Goal: Information Seeking & Learning: Learn about a topic

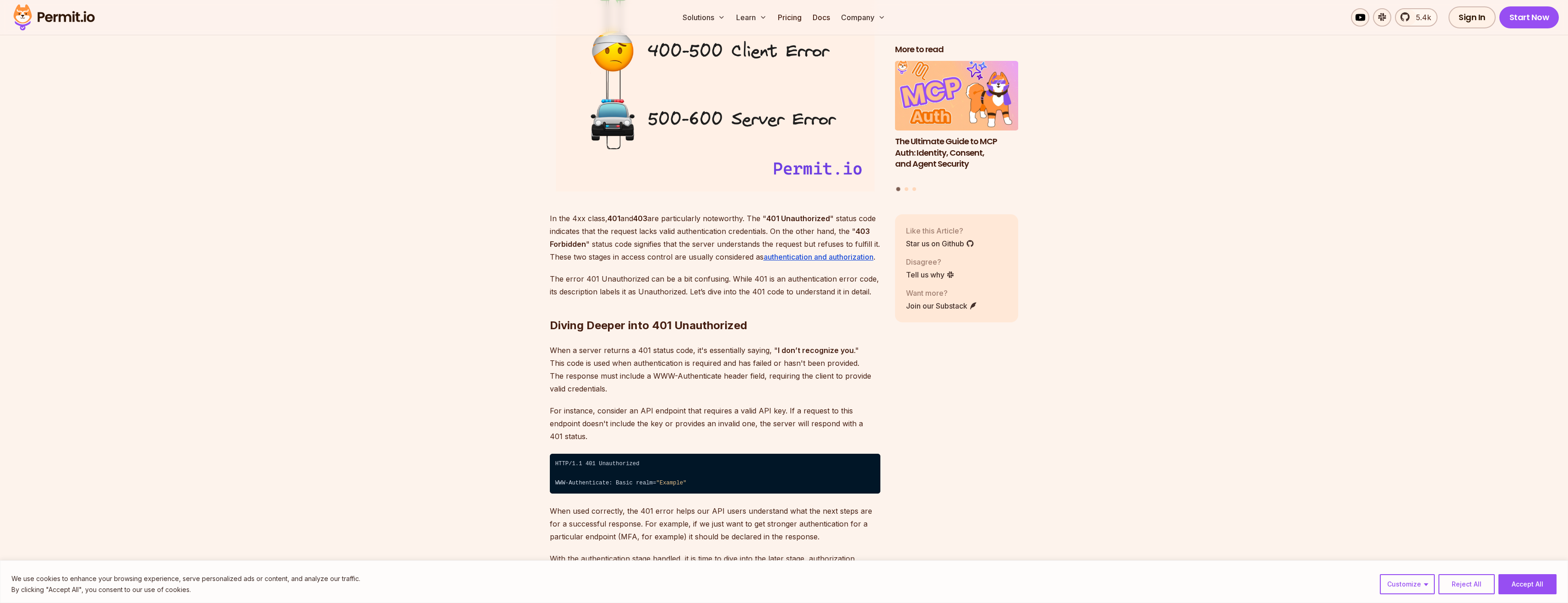
scroll to position [1144, 0]
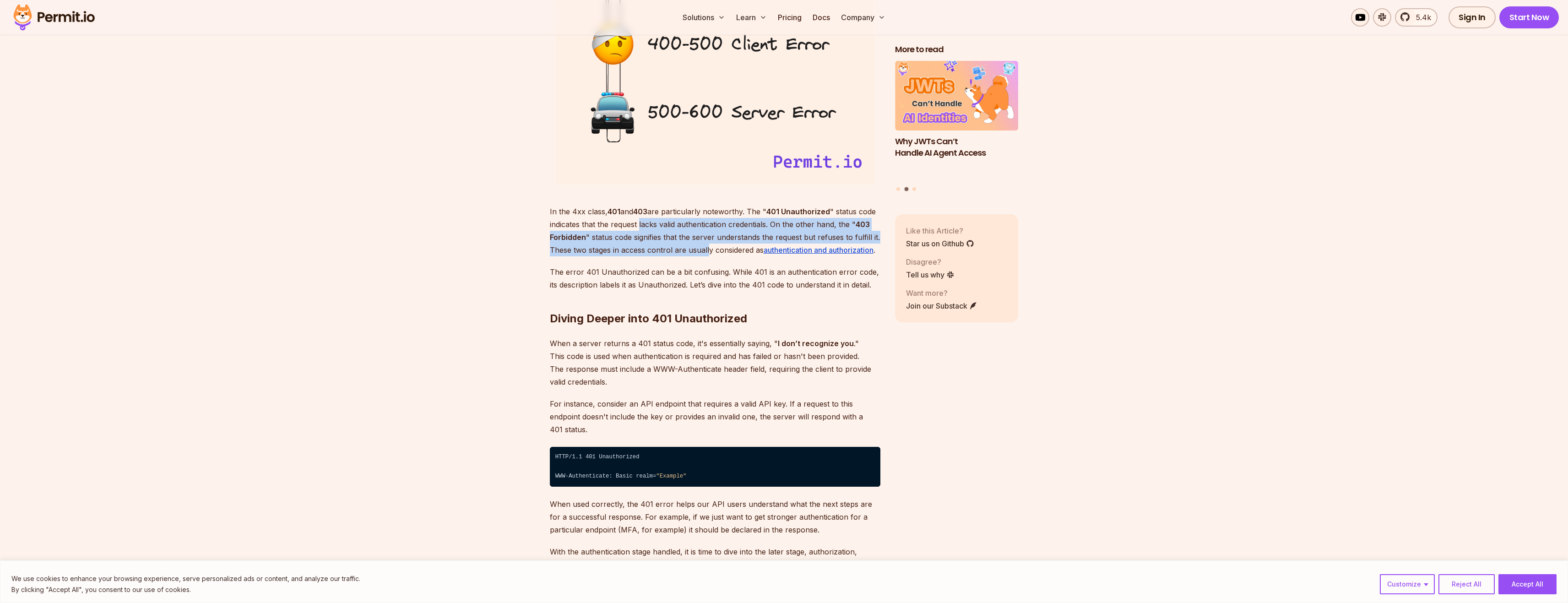
drag, startPoint x: 639, startPoint y: 225, endPoint x: 707, endPoint y: 245, distance: 70.9
click at [707, 245] on p "In the 4xx class, 401 and 403 are particularly noteworthy. The " 401 Unauthoriz…" at bounding box center [715, 231] width 331 height 51
click at [709, 244] on p "In the 4xx class, 401 and 403 are particularly noteworthy. The " 401 Unauthoriz…" at bounding box center [715, 231] width 331 height 51
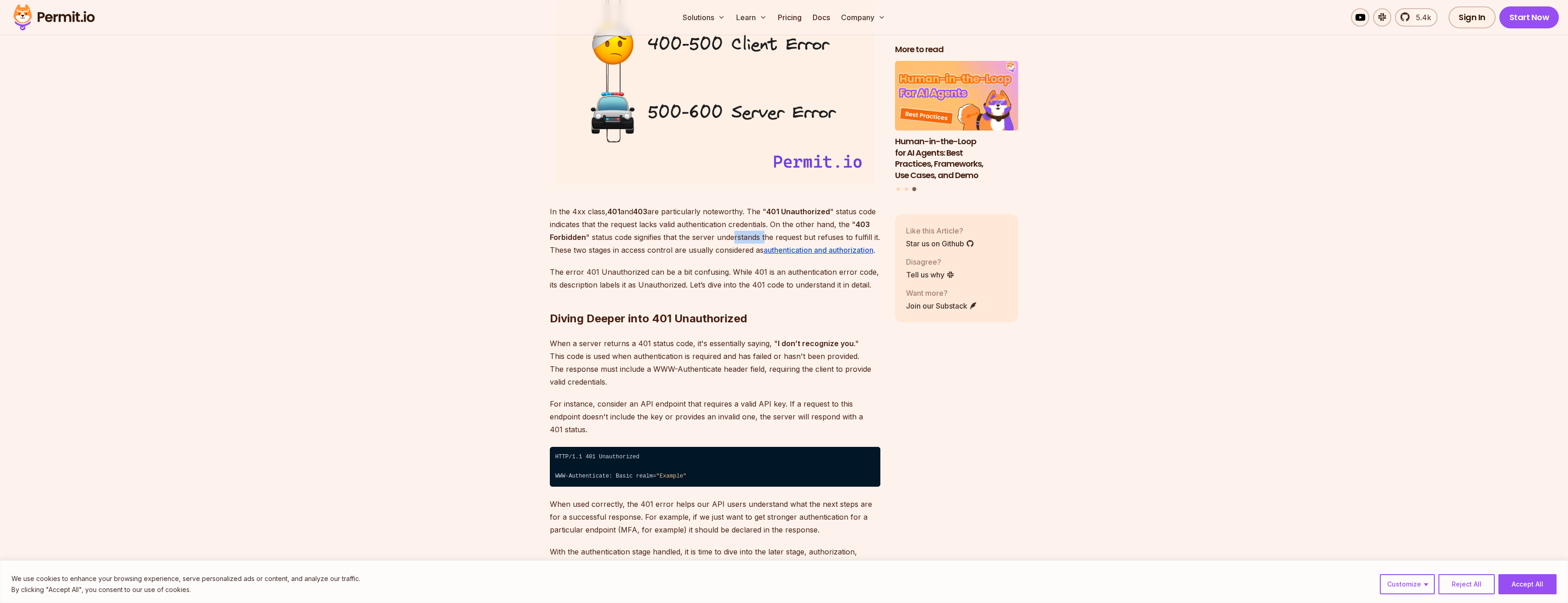
drag, startPoint x: 732, startPoint y: 238, endPoint x: 765, endPoint y: 238, distance: 33.0
click at [765, 238] on p "In the 4xx class, 401 and 403 are particularly noteworthy. The " 401 Unauthoriz…" at bounding box center [715, 231] width 331 height 51
drag, startPoint x: 546, startPoint y: 250, endPoint x: 618, endPoint y: 246, distance: 72.1
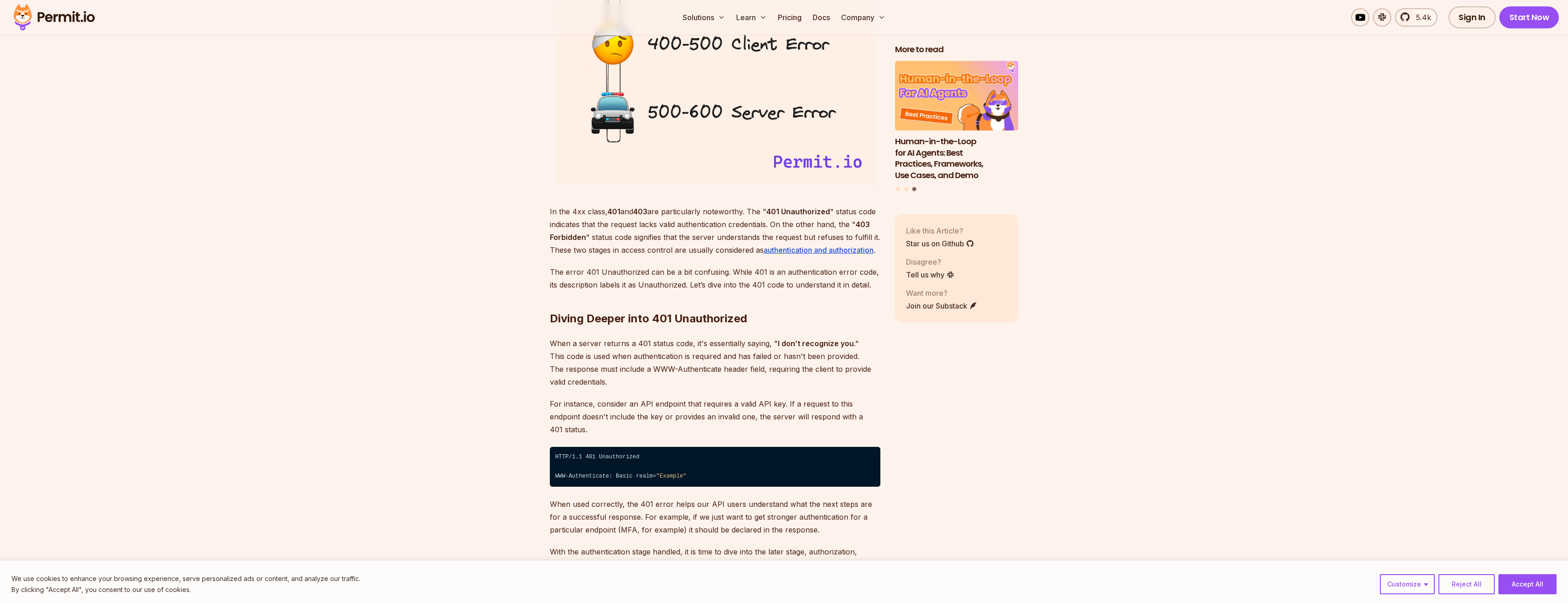
click at [675, 245] on p "In the 4xx class, 401 and 403 are particularly noteworthy. The " 401 Unauthoriz…" at bounding box center [715, 231] width 331 height 51
click at [693, 250] on p "In the 4xx class, 401 and 403 are particularly noteworthy. The " 401 Unauthoriz…" at bounding box center [715, 231] width 331 height 51
drag, startPoint x: 709, startPoint y: 246, endPoint x: 763, endPoint y: 243, distance: 54.1
click at [751, 243] on p "In the 4xx class, 401 and 403 are particularly noteworthy. The " 401 Unauthoriz…" at bounding box center [715, 231] width 331 height 51
click at [763, 243] on p "In the 4xx class, 401 and 403 are particularly noteworthy. The " 401 Unauthoriz…" at bounding box center [715, 231] width 331 height 51
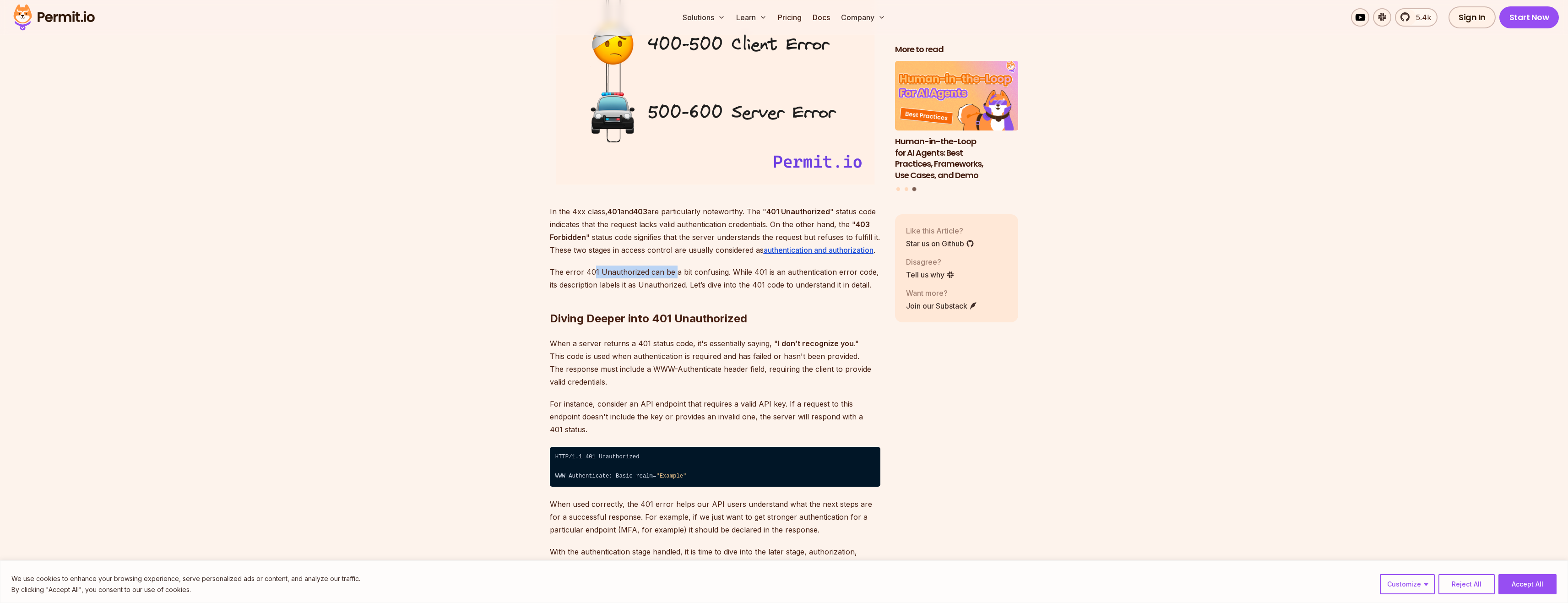
drag, startPoint x: 645, startPoint y: 266, endPoint x: 674, endPoint y: 263, distance: 29.2
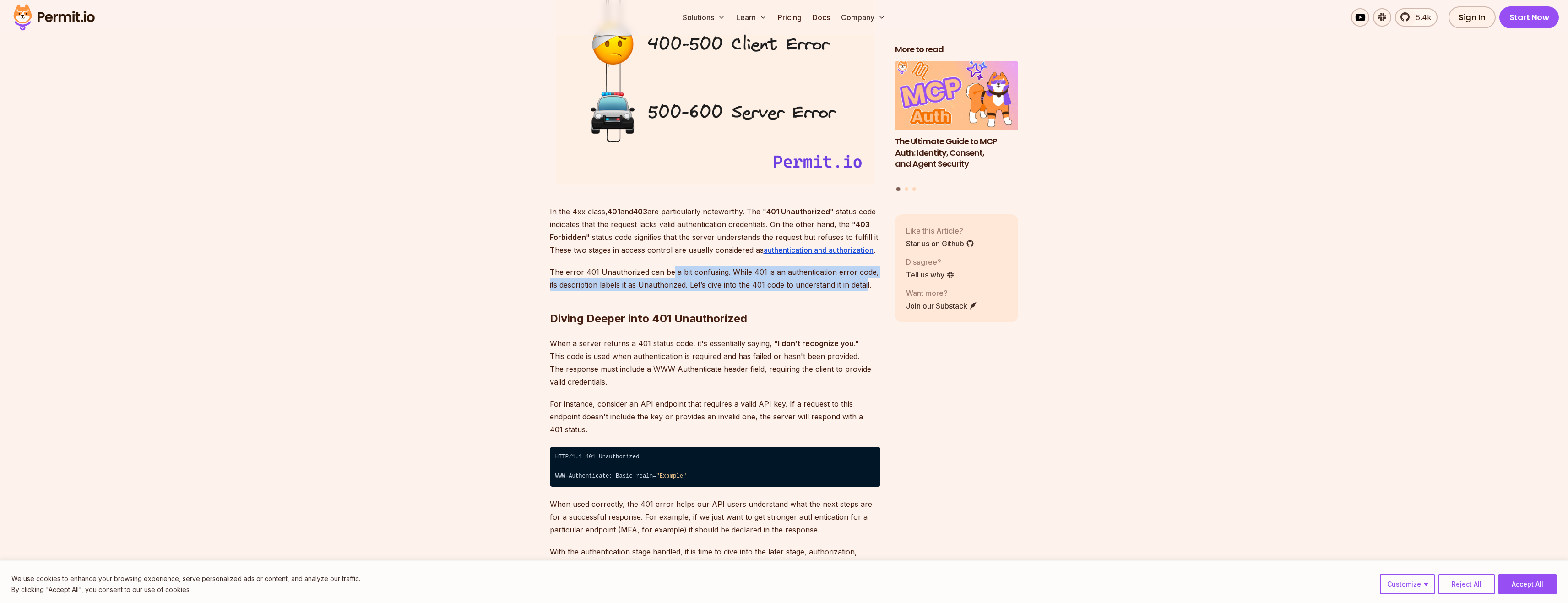
drag, startPoint x: 671, startPoint y: 269, endPoint x: 869, endPoint y: 283, distance: 198.5
click at [869, 283] on p "The error 401 Unauthorized can be a bit confusing. While 401 is an authenticati…" at bounding box center [715, 278] width 331 height 26
click at [746, 288] on p "The error 401 Unauthorized can be a bit confusing. While 401 is an authenticati…" at bounding box center [715, 278] width 331 height 26
click at [702, 285] on p "The error 401 Unauthorized can be a bit confusing. While 401 is an authenticati…" at bounding box center [715, 278] width 331 height 26
click at [780, 282] on p "The error 401 Unauthorized can be a bit confusing. While 401 is an authenticati…" at bounding box center [715, 278] width 331 height 26
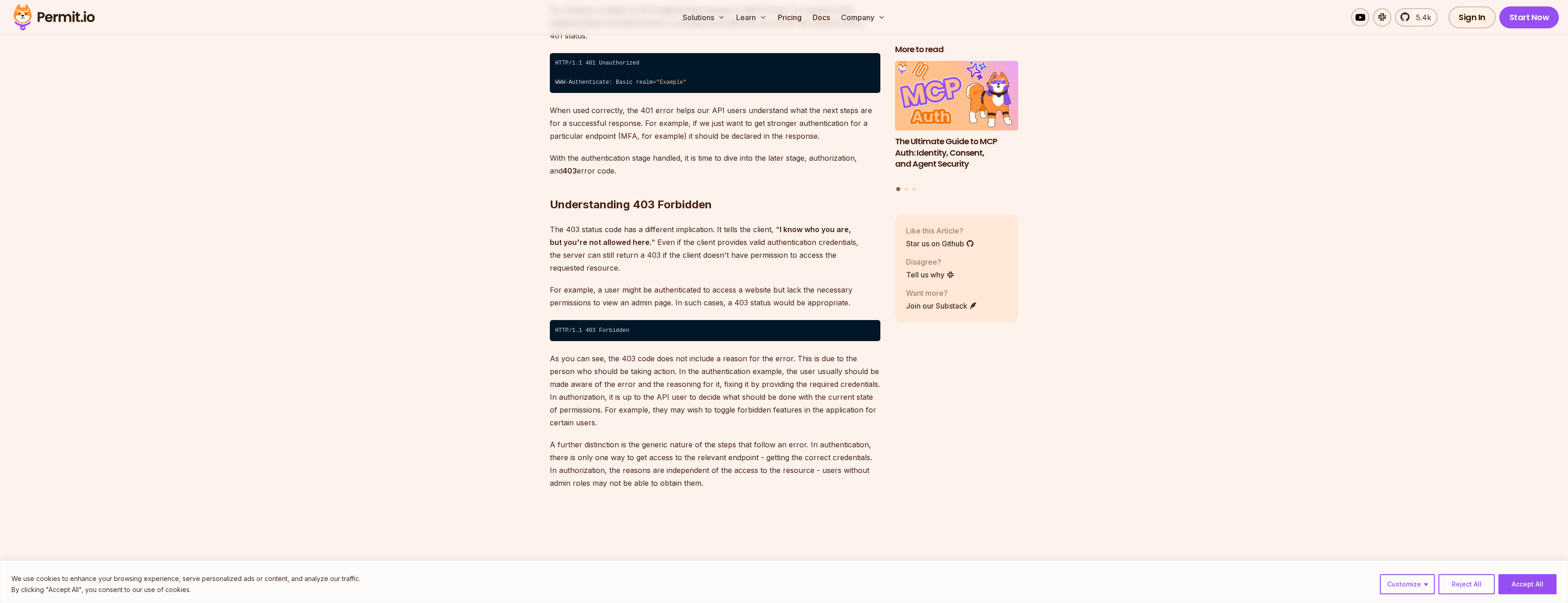
scroll to position [1556, 0]
